Goal: Task Accomplishment & Management: Use online tool/utility

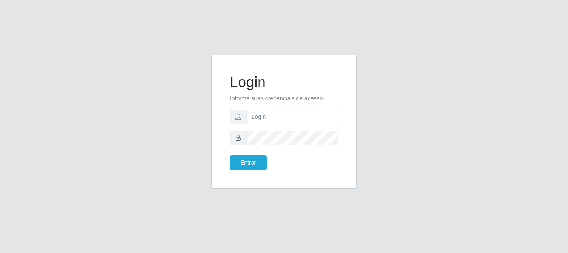
click at [249, 126] on form "Login Informe suas credenciais de acesso Entrar" at bounding box center [284, 121] width 108 height 97
click at [255, 121] on input "text" at bounding box center [292, 116] width 92 height 15
type input "[EMAIL_ADDRESS][DOMAIN_NAME]"
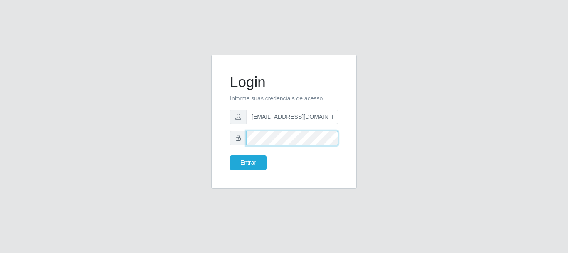
click at [230, 155] on button "Entrar" at bounding box center [248, 162] width 37 height 15
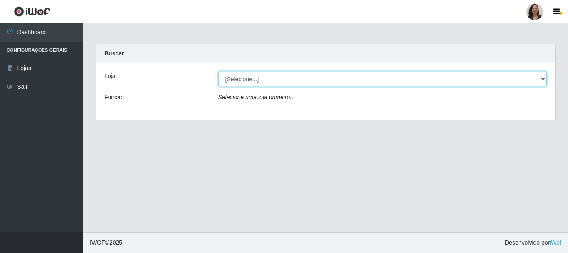
click at [541, 79] on select "[Selecione...] SuperFácil Atacado - Rodoviária" at bounding box center [382, 79] width 329 height 15
select select "400"
click at [218, 72] on select "[Selecione...] SuperFácil Atacado - Rodoviária" at bounding box center [382, 79] width 329 height 15
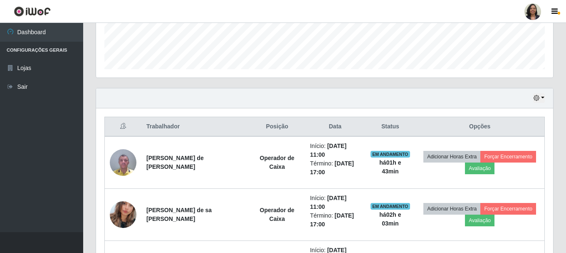
scroll to position [250, 0]
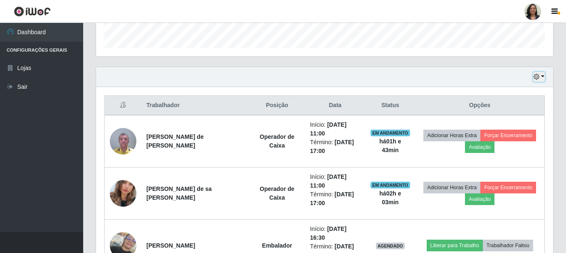
click at [536, 79] on icon "button" at bounding box center [537, 77] width 6 height 6
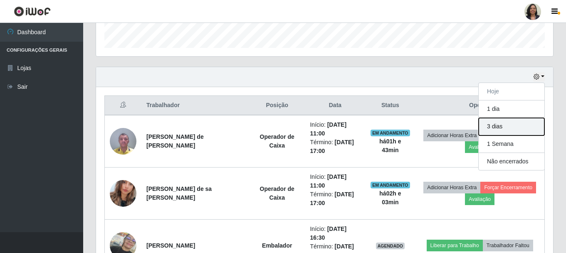
click at [505, 129] on button "3 dias" at bounding box center [512, 126] width 66 height 17
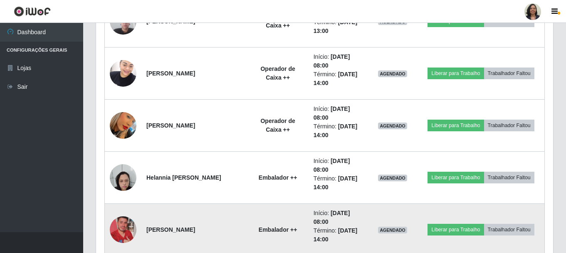
scroll to position [2357, 0]
